Goal: Information Seeking & Learning: Learn about a topic

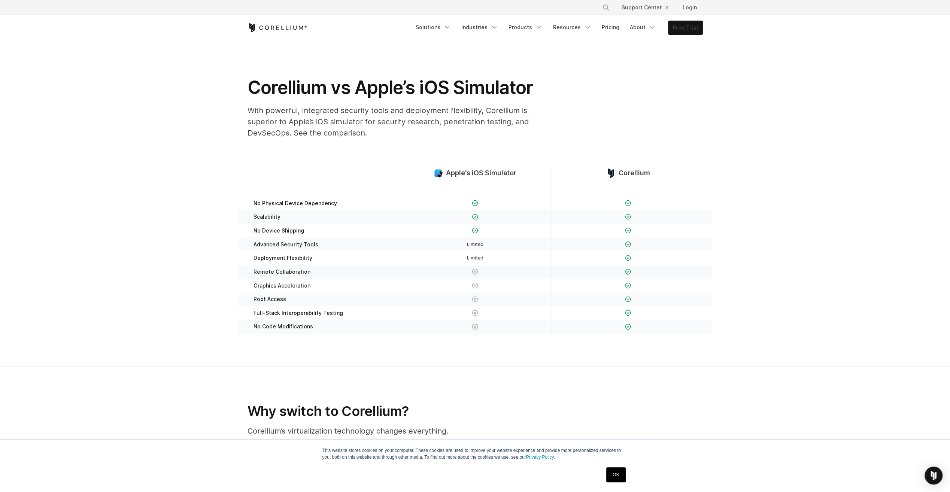
click at [682, 30] on link "Free Trial" at bounding box center [685, 27] width 34 height 13
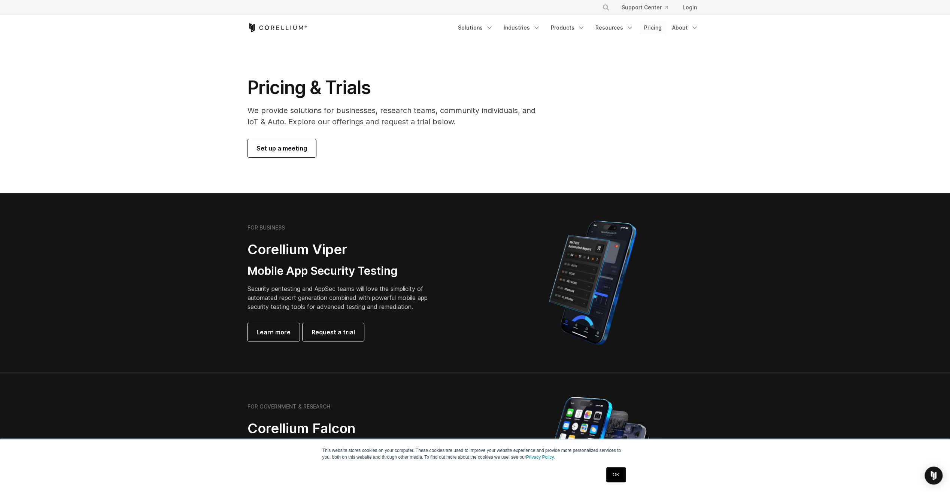
click at [654, 28] on link "Pricing" at bounding box center [652, 27] width 27 height 13
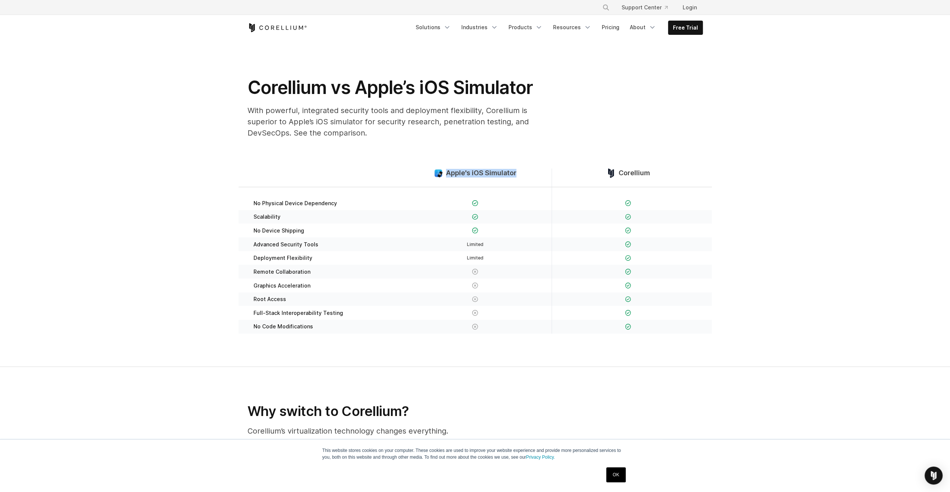
drag, startPoint x: 527, startPoint y: 171, endPoint x: 447, endPoint y: 175, distance: 79.8
click at [447, 175] on div "Apple's iOS Simulator" at bounding box center [475, 177] width 153 height 18
